Goal: Information Seeking & Learning: Learn about a topic

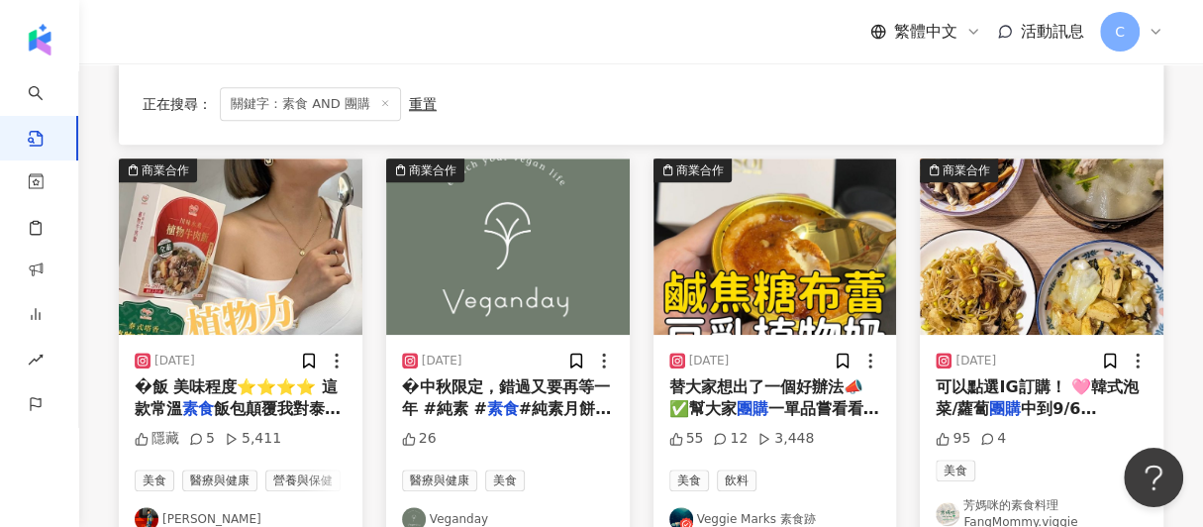
scroll to position [1214, 0]
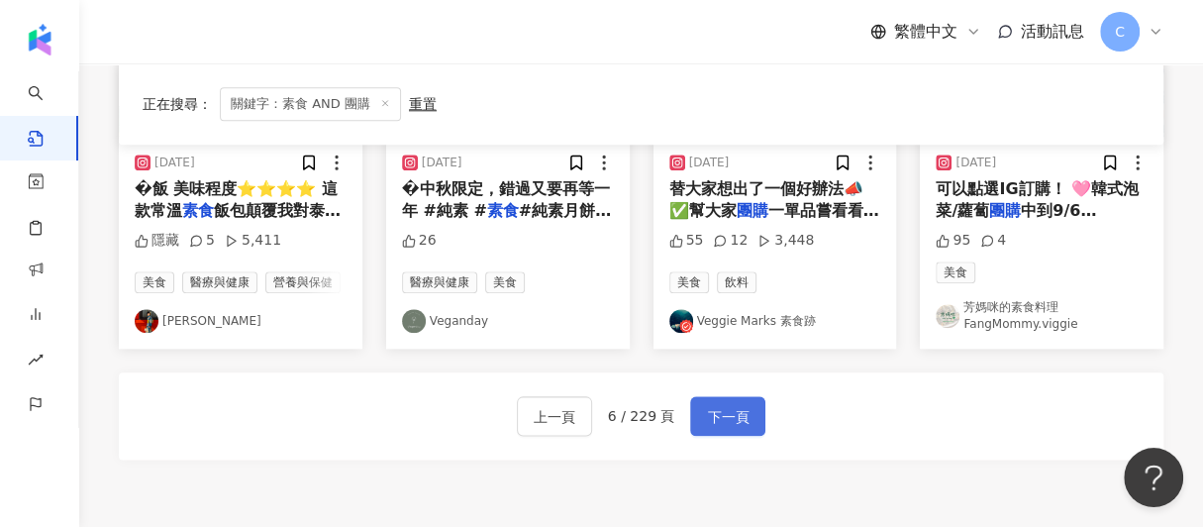
click at [720, 417] on span "下一頁" at bounding box center [728, 417] width 42 height 24
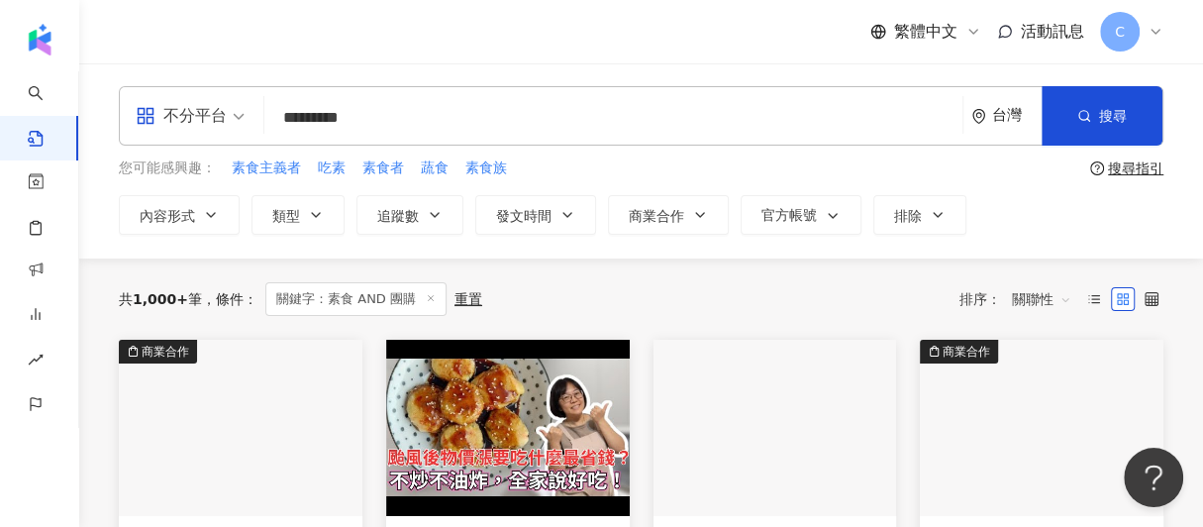
scroll to position [0, 0]
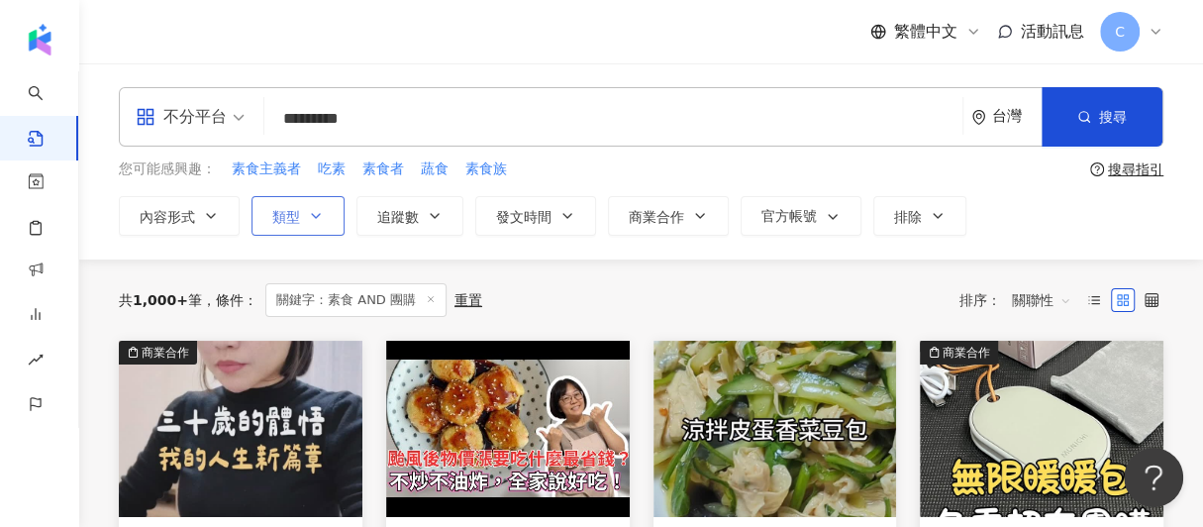
click at [293, 209] on span "類型" at bounding box center [286, 217] width 28 height 16
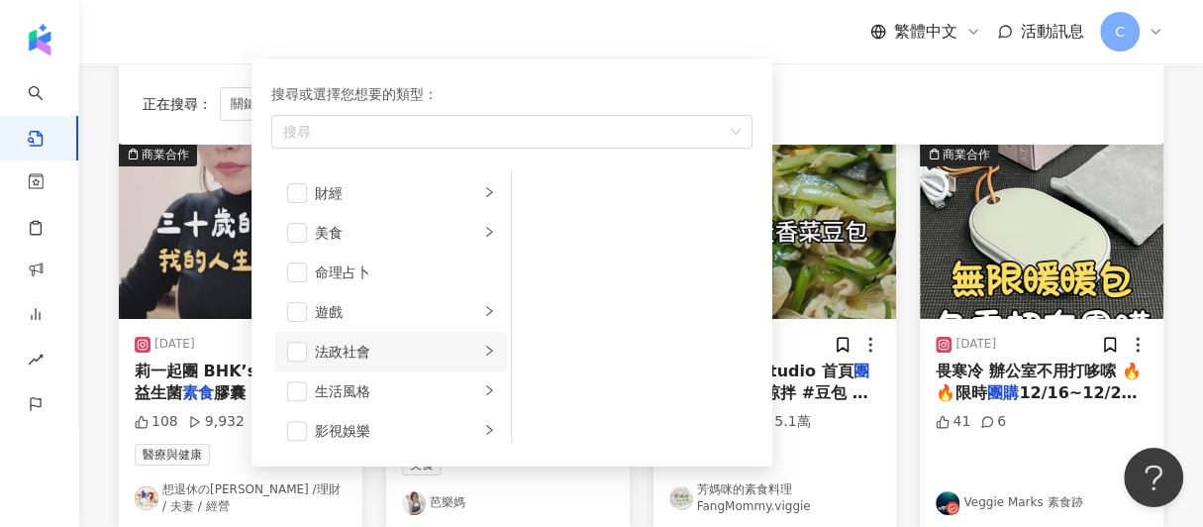
scroll to position [198, 0]
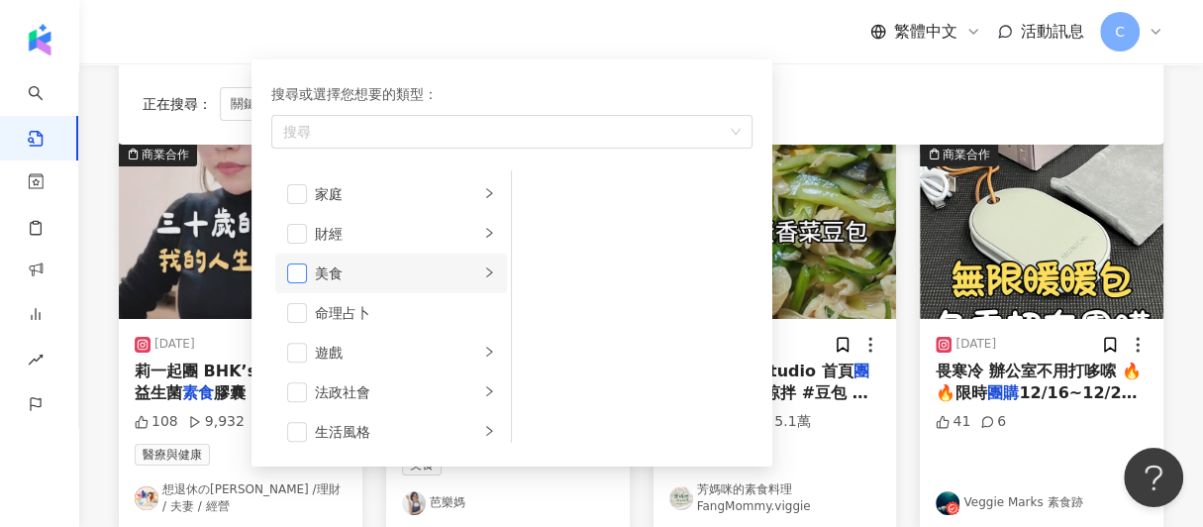
click at [288, 270] on span "button" at bounding box center [297, 273] width 20 height 20
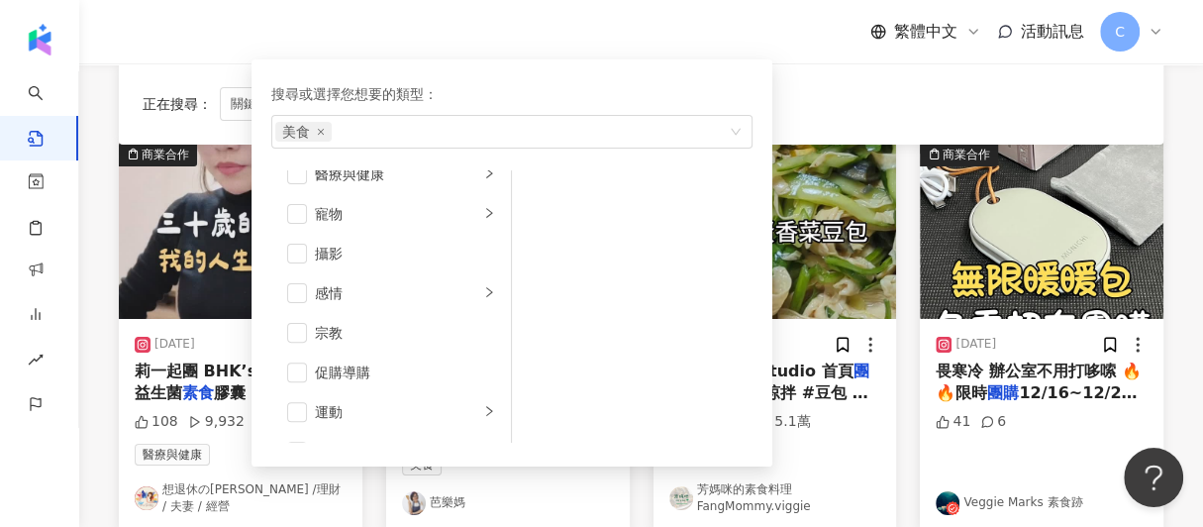
scroll to position [494, 0]
click at [293, 209] on span "button" at bounding box center [297, 215] width 20 height 20
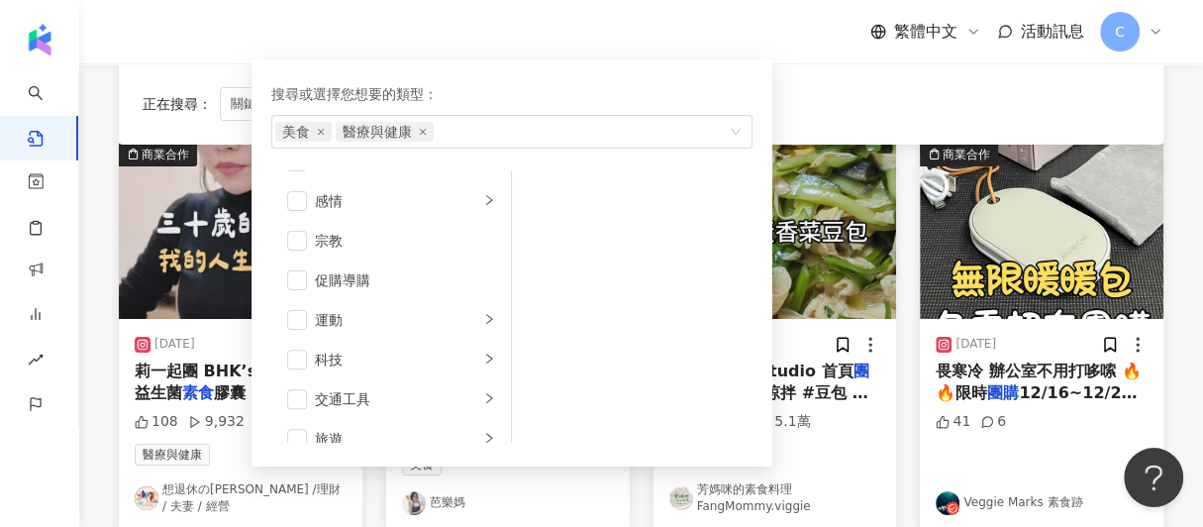
scroll to position [685, 0]
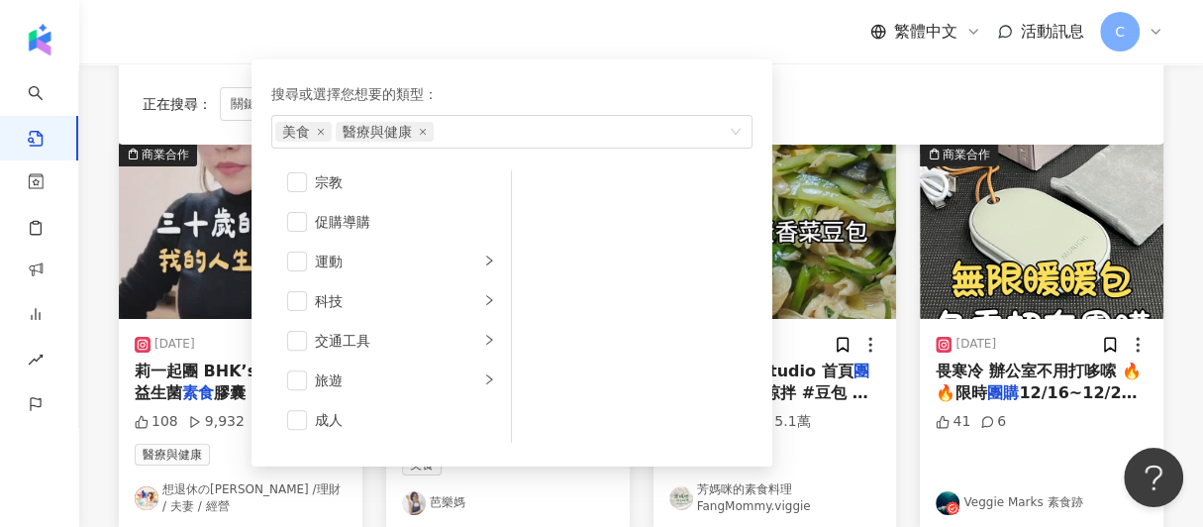
click at [377, 31] on div "繁體中文 活動訊息 C" at bounding box center [641, 31] width 1045 height 63
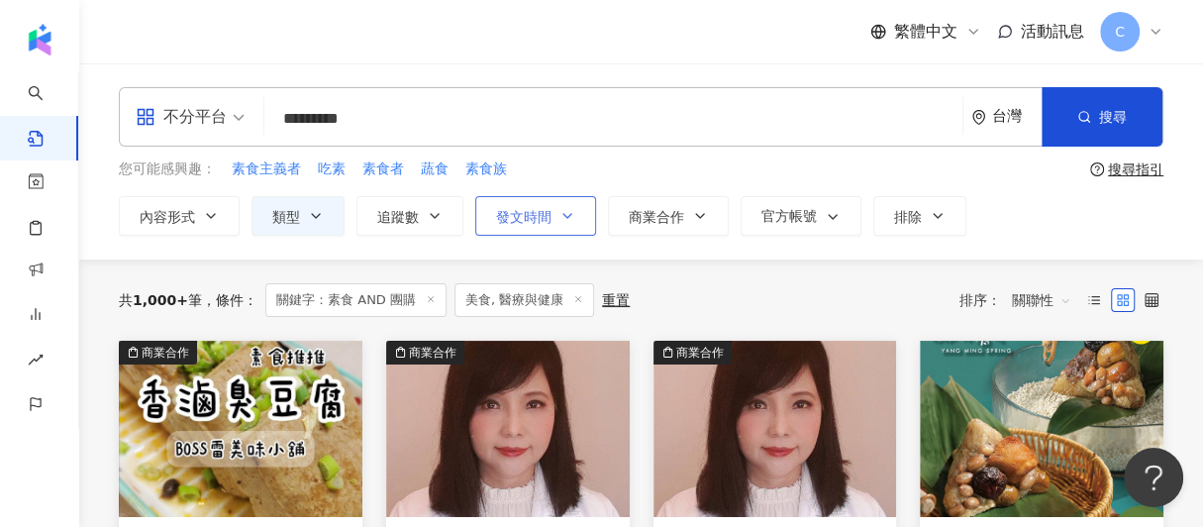
scroll to position [98, 0]
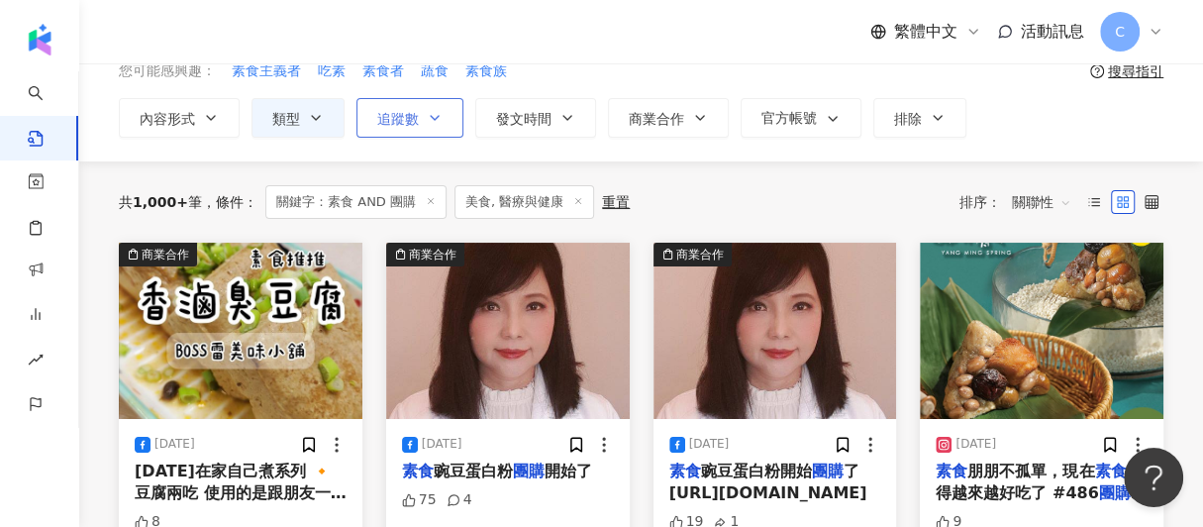
click at [415, 130] on button "追蹤數" at bounding box center [410, 118] width 107 height 40
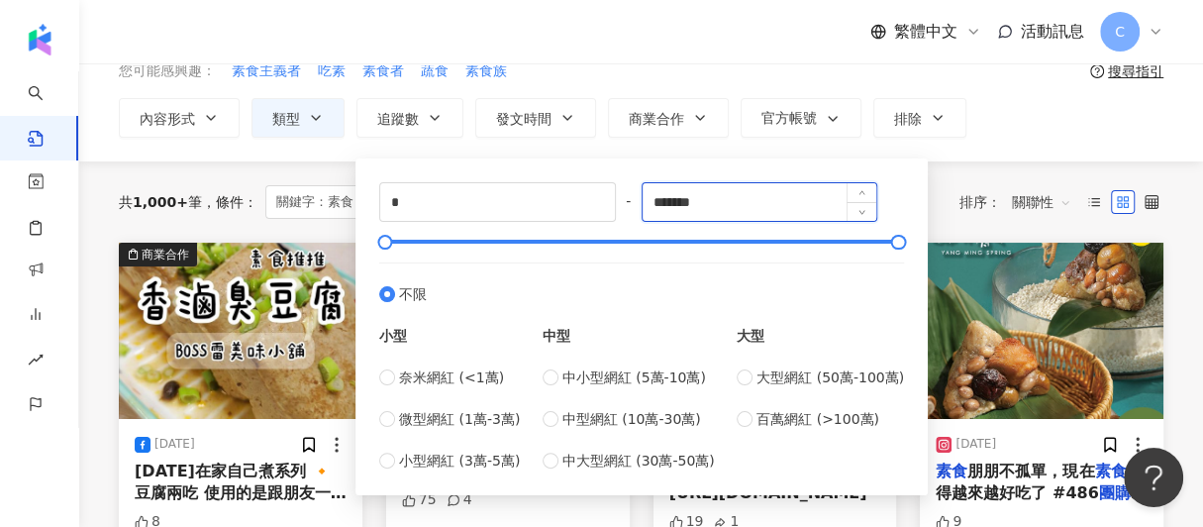
drag, startPoint x: 718, startPoint y: 200, endPoint x: 649, endPoint y: 191, distance: 69.9
click at [649, 191] on input "*******" at bounding box center [760, 202] width 235 height 38
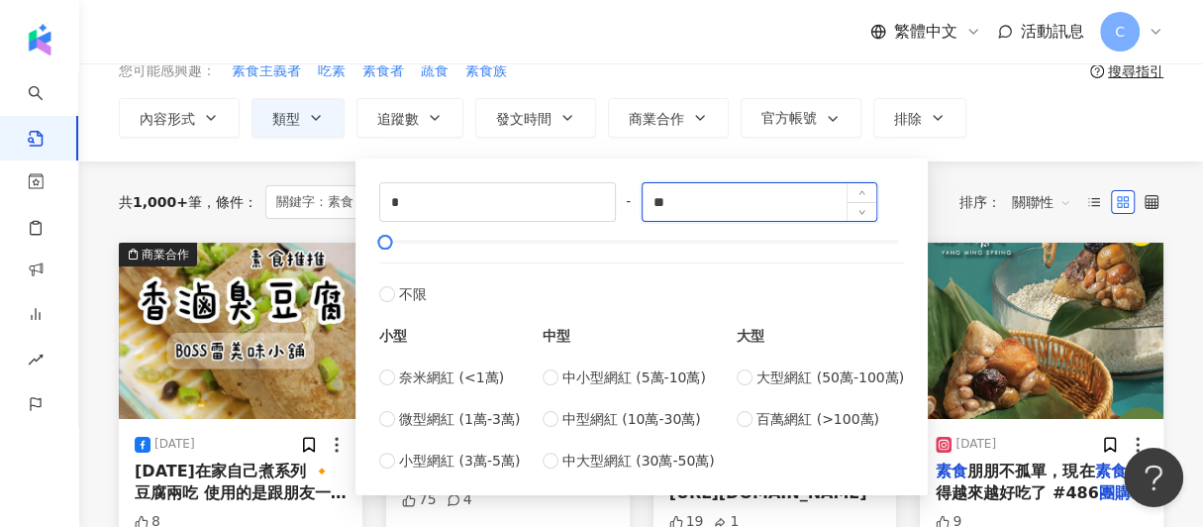
type input "*"
type input "*****"
click at [615, 64] on div "您可能感興趣： 素食主義者 吃素 素食者 蔬食 素食族" at bounding box center [601, 71] width 964 height 22
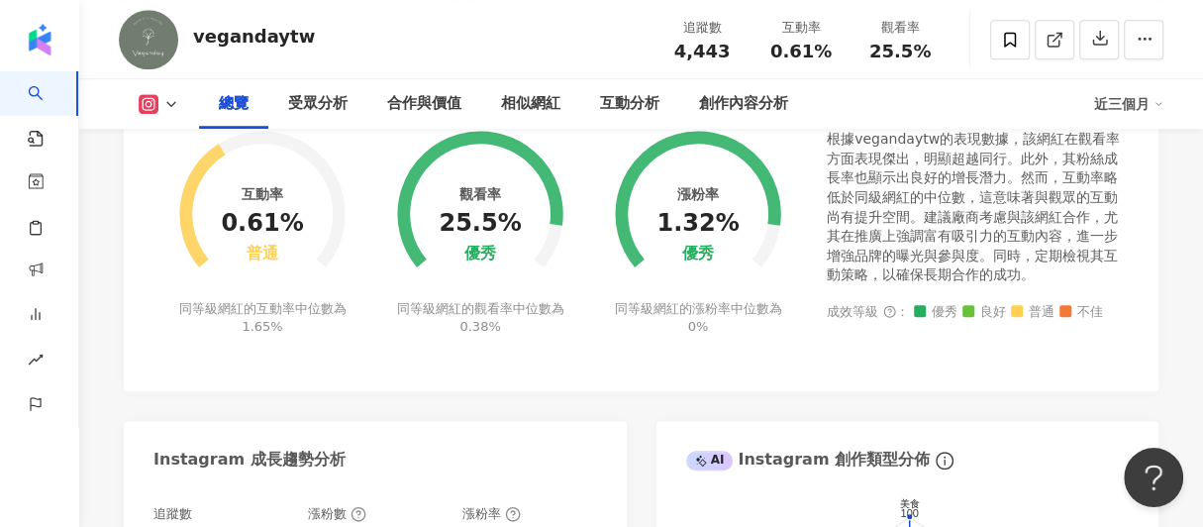
scroll to position [762, 0]
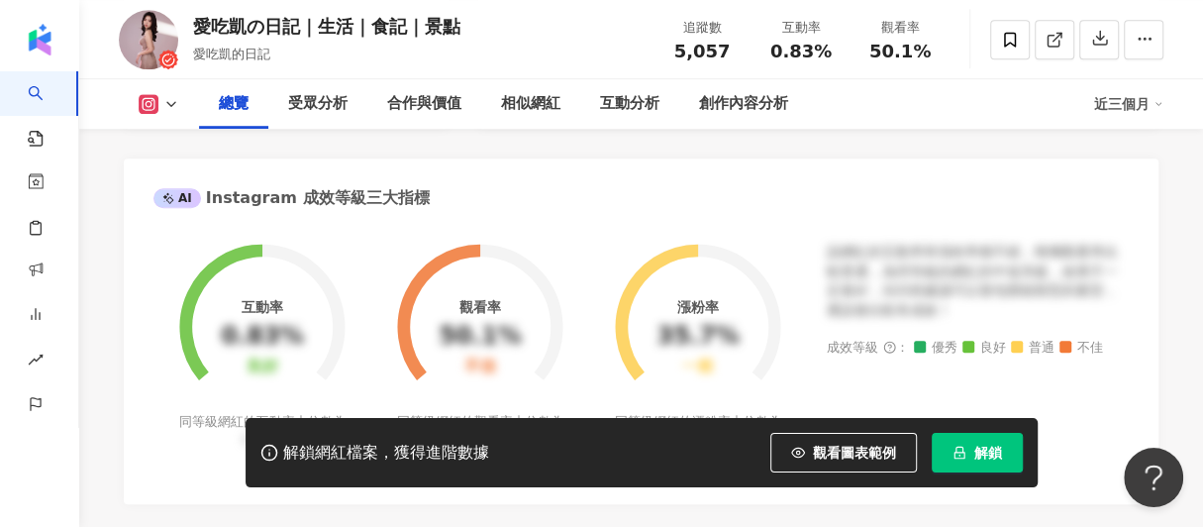
scroll to position [494, 0]
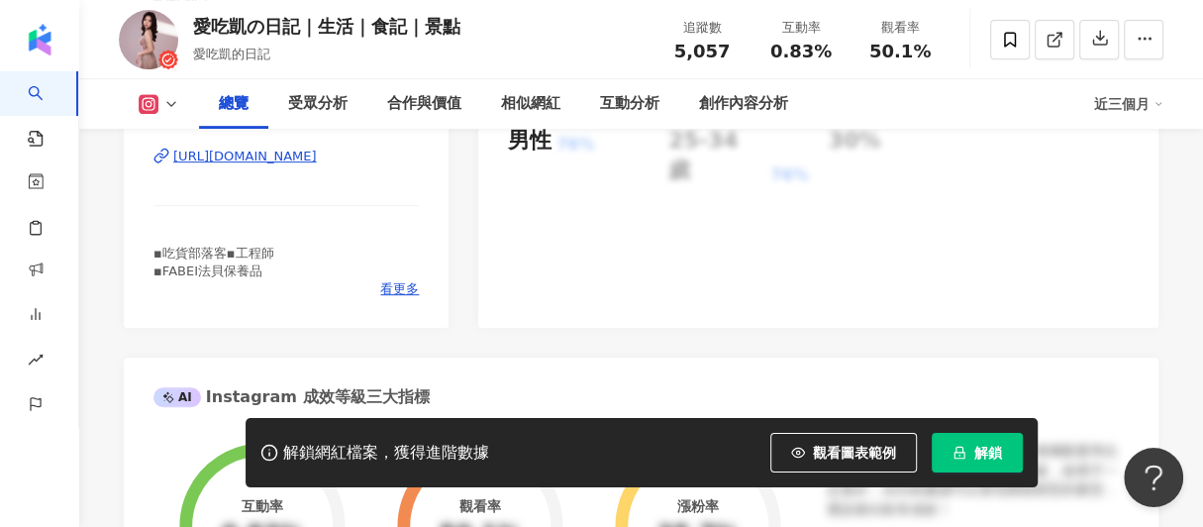
click at [317, 157] on div "https://www.instagram.com/ykk.1016/" at bounding box center [245, 157] width 144 height 18
